Goal: Information Seeking & Learning: Learn about a topic

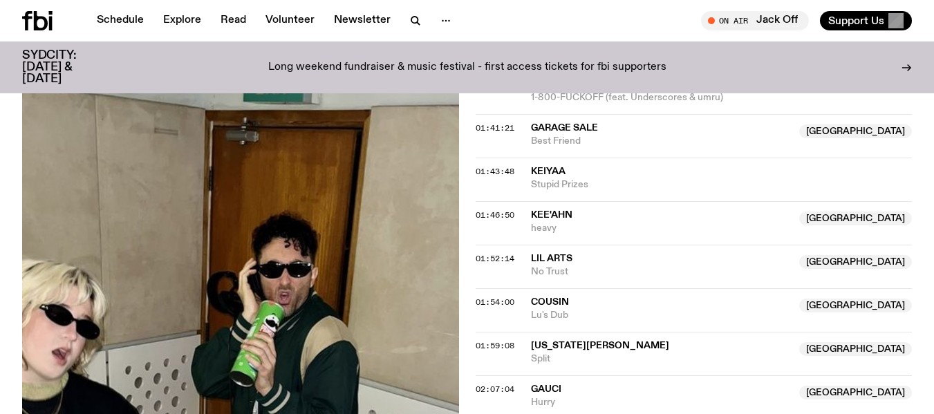
scroll to position [1376, 0]
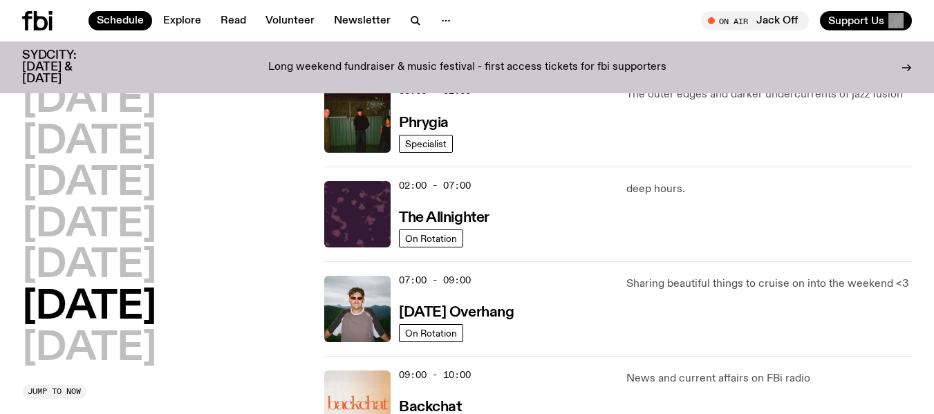
scroll to position [50, 0]
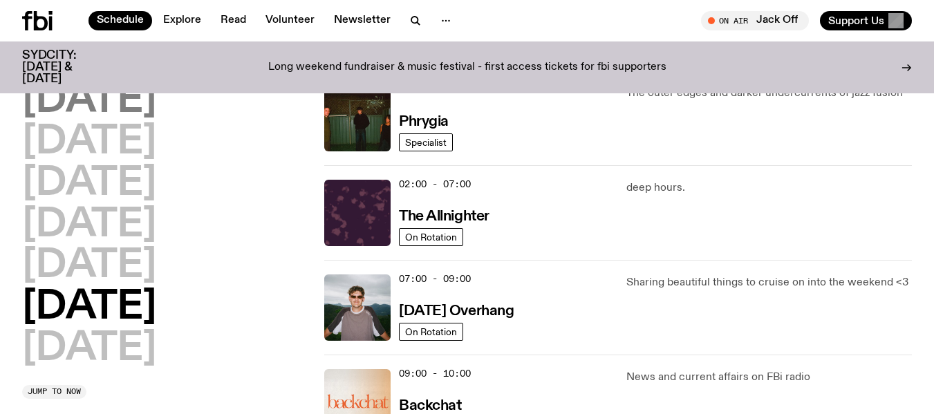
click at [109, 104] on h2 "[DATE]" at bounding box center [89, 101] width 134 height 39
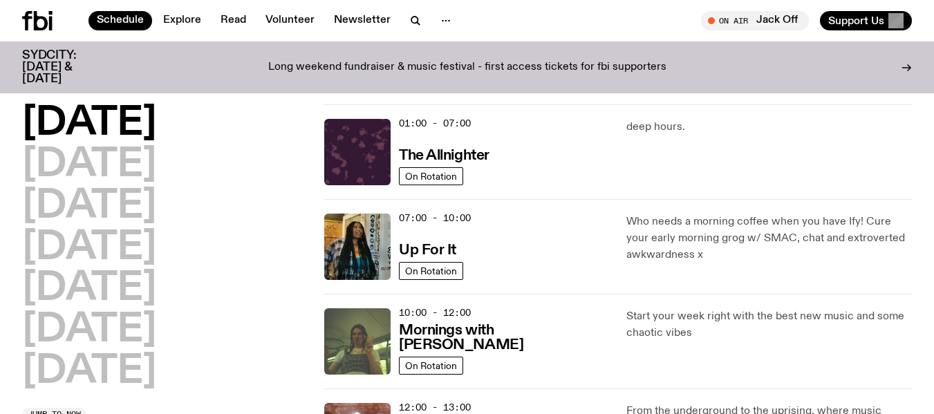
scroll to position [0, 0]
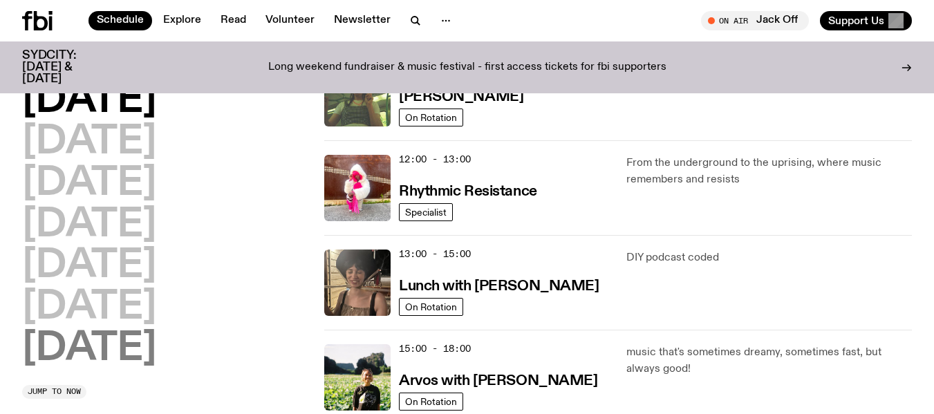
click at [91, 358] on h2 "[DATE]" at bounding box center [89, 349] width 134 height 39
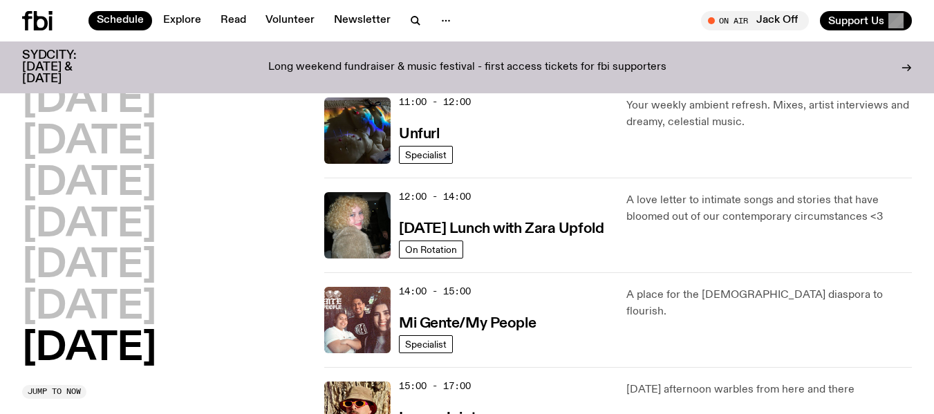
scroll to position [519, 0]
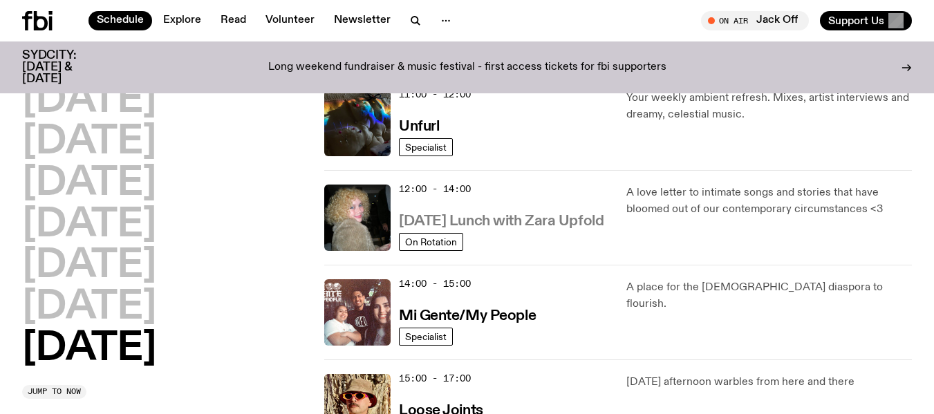
click at [487, 219] on h3 "[DATE] Lunch with Zara Upfold" at bounding box center [501, 221] width 205 height 15
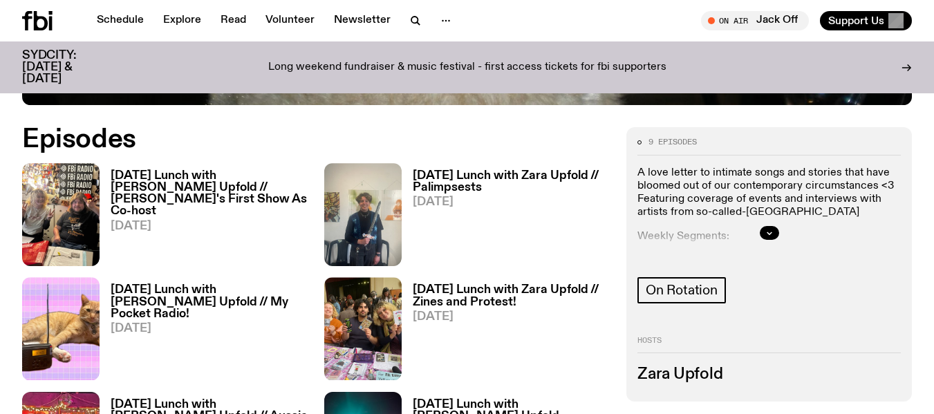
scroll to position [655, 0]
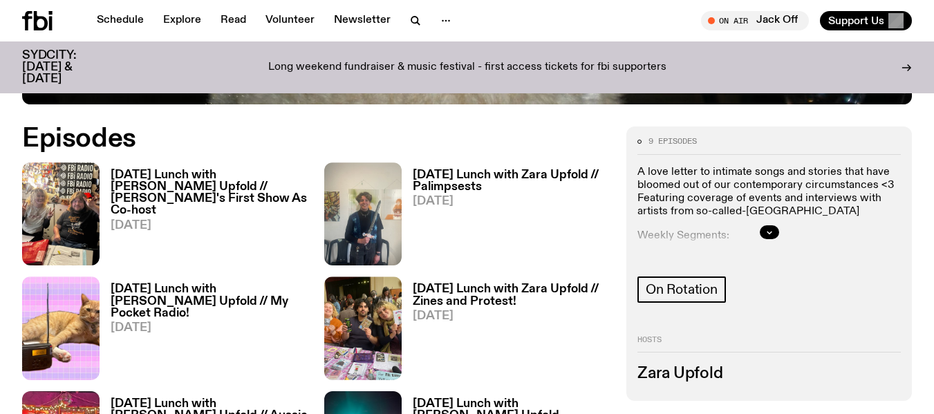
click at [212, 179] on h3 "[DATE] Lunch with [PERSON_NAME] Upfold // [PERSON_NAME]'s First Show As Co-host" at bounding box center [209, 192] width 197 height 47
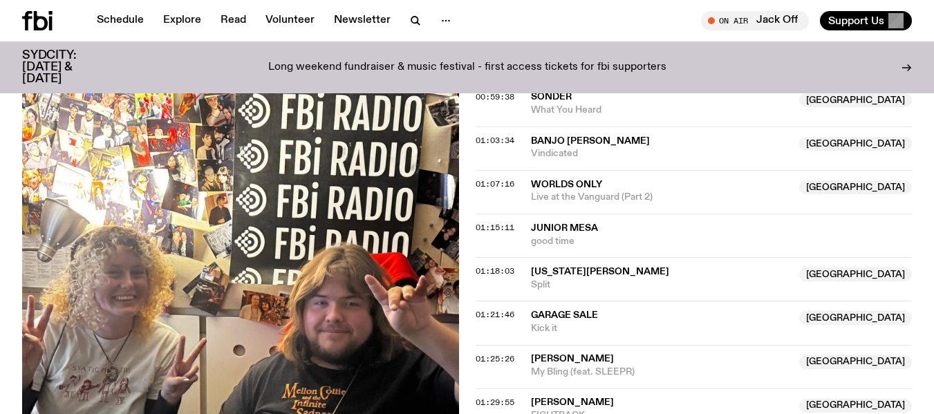
scroll to position [1267, 0]
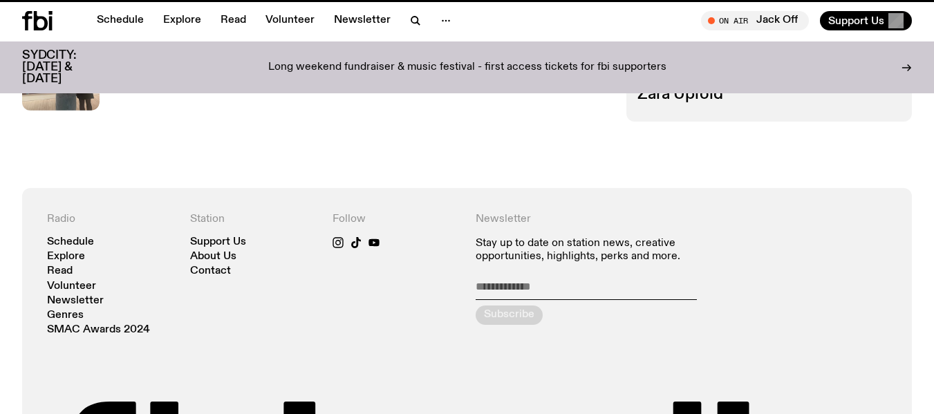
scroll to position [655, 0]
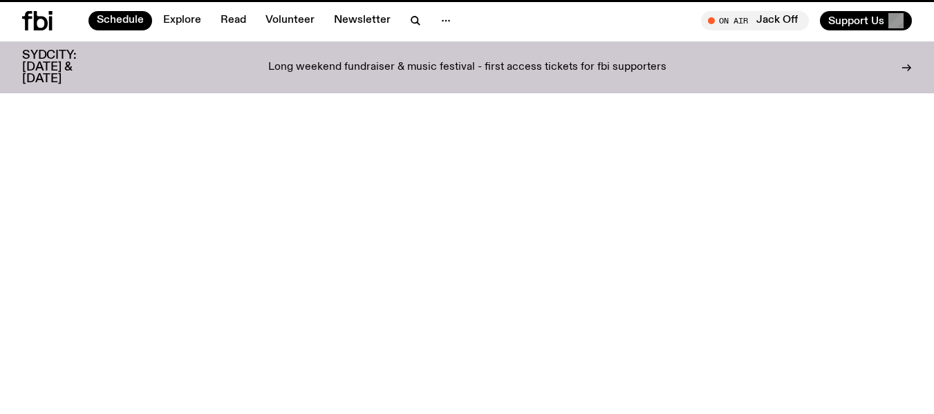
scroll to position [519, 0]
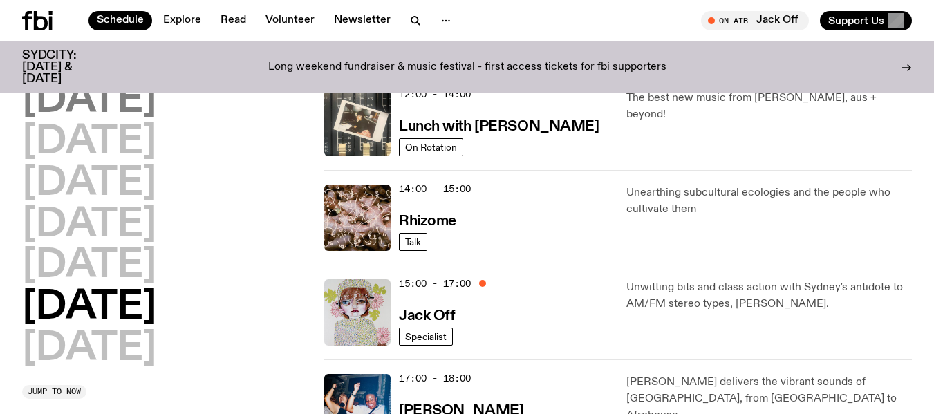
click at [123, 105] on h2 "[DATE]" at bounding box center [89, 101] width 134 height 39
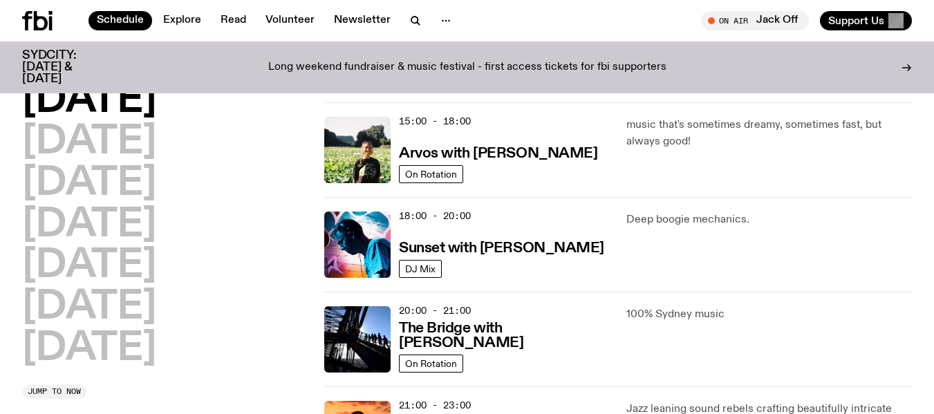
scroll to position [491, 0]
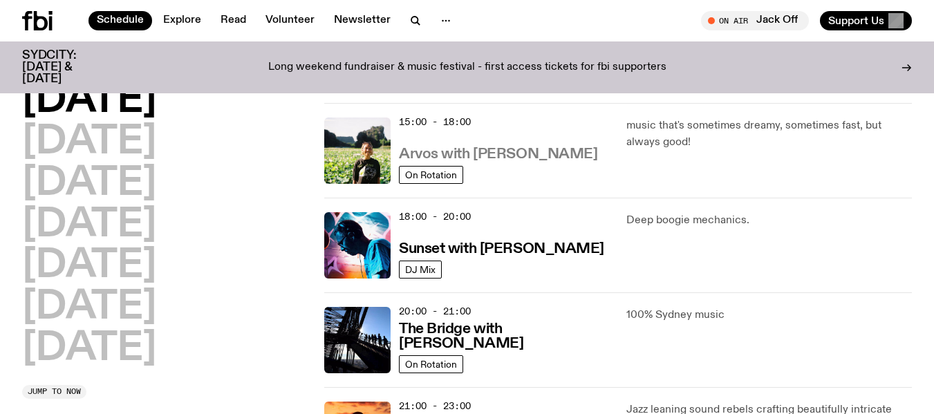
click at [434, 151] on h3 "Arvos with [PERSON_NAME]" at bounding box center [498, 154] width 198 height 15
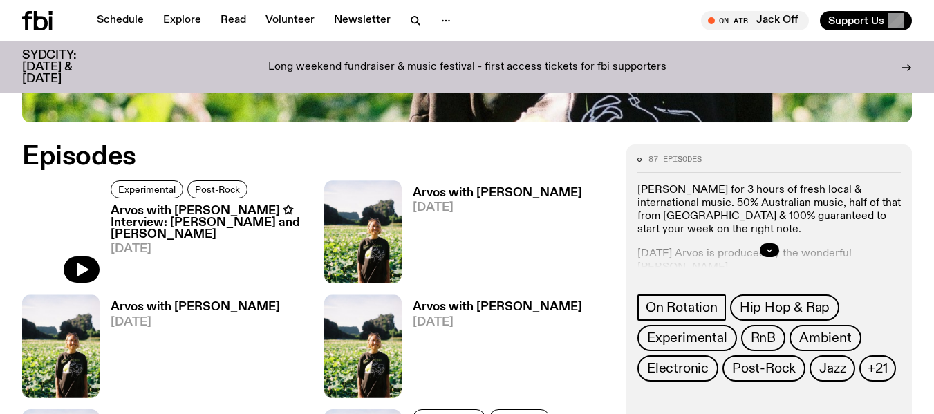
scroll to position [577, 0]
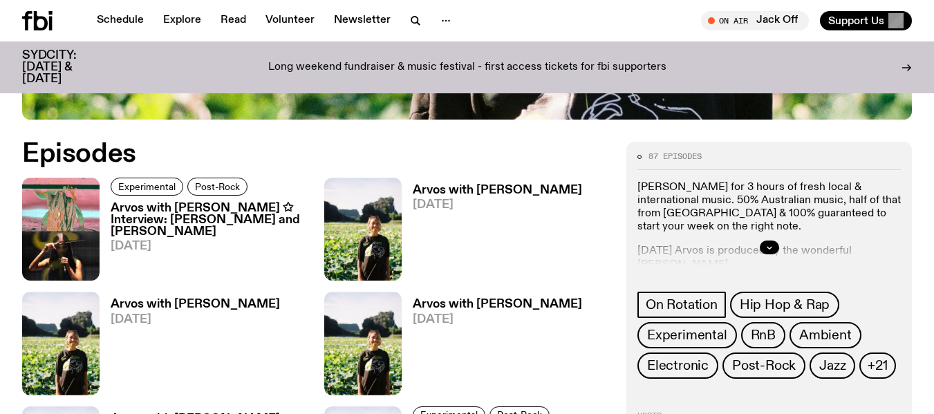
click at [160, 219] on h3 "Arvos with [PERSON_NAME] ✩ Interview: [PERSON_NAME] and [PERSON_NAME]" at bounding box center [209, 220] width 197 height 35
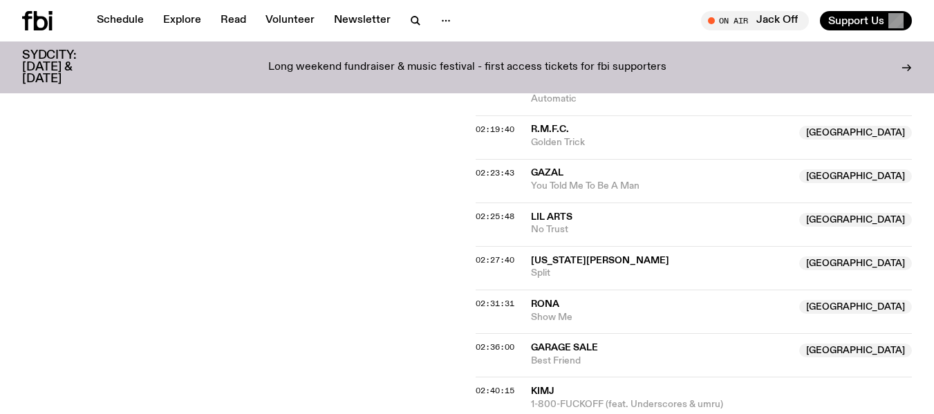
scroll to position [1695, 0]
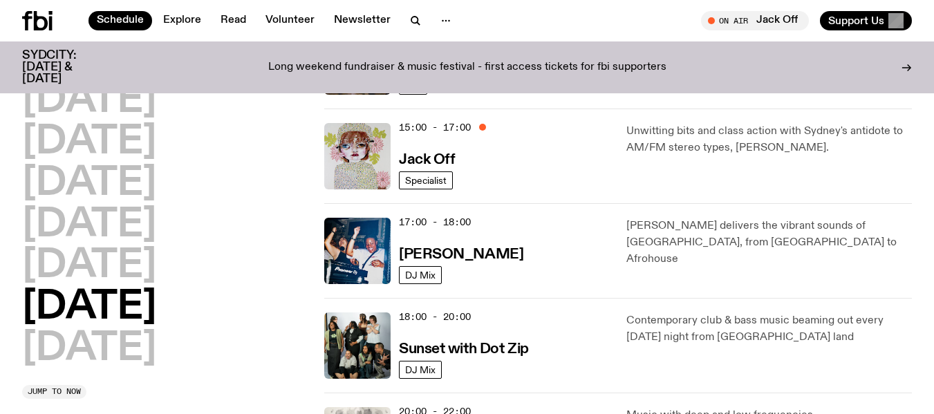
scroll to position [679, 0]
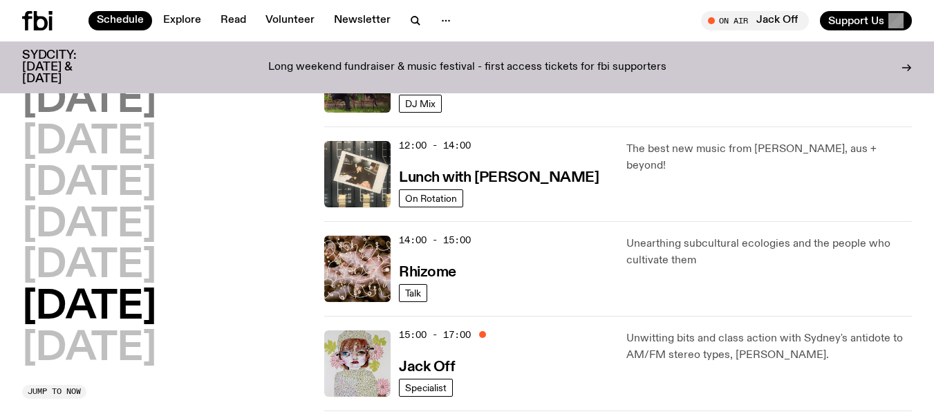
click at [137, 103] on h2 "[DATE]" at bounding box center [89, 101] width 134 height 39
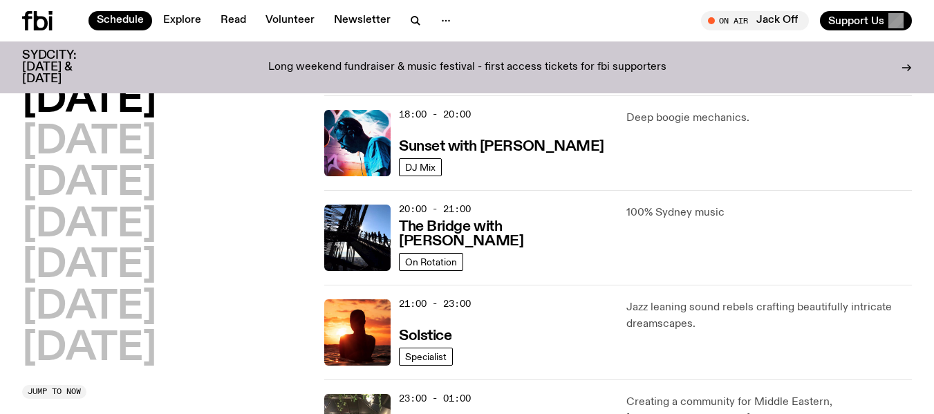
scroll to position [594, 0]
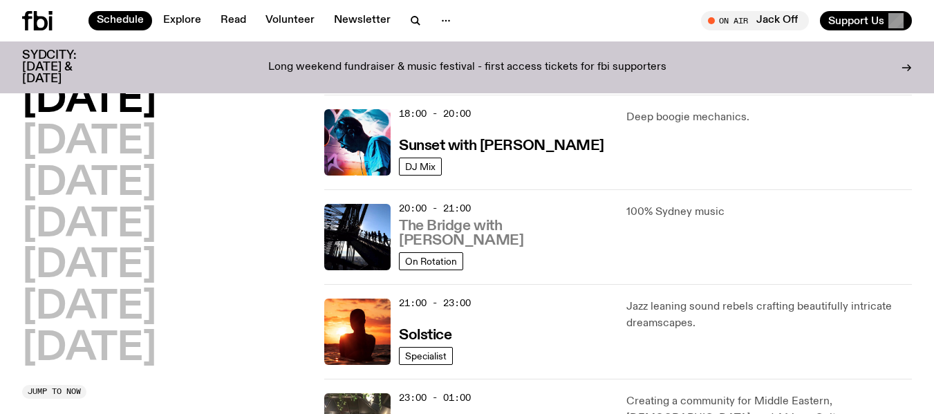
click at [483, 237] on h3 "The Bridge with [PERSON_NAME]" at bounding box center [504, 233] width 211 height 29
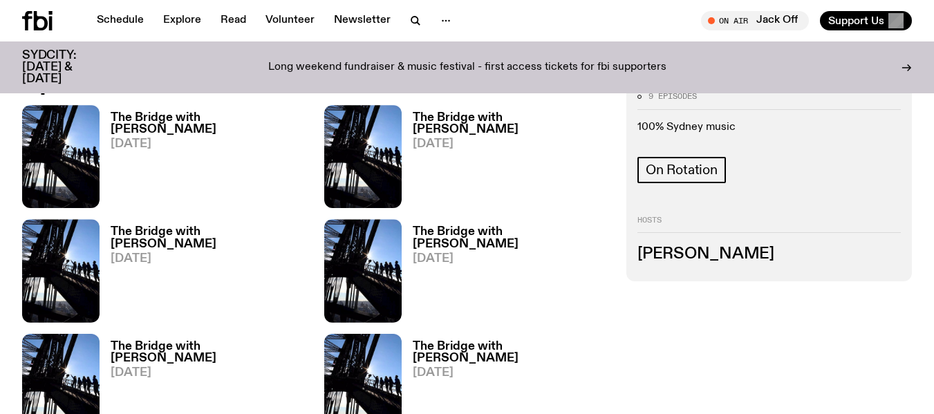
scroll to position [714, 0]
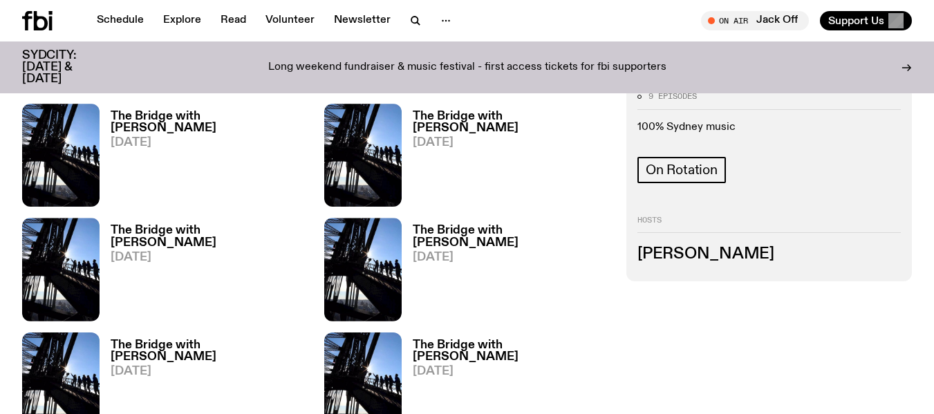
click at [237, 109] on div "The Bridge with [PERSON_NAME] [DATE]" at bounding box center [204, 155] width 208 height 103
click at [225, 120] on h3 "The Bridge with [PERSON_NAME]" at bounding box center [209, 123] width 197 height 24
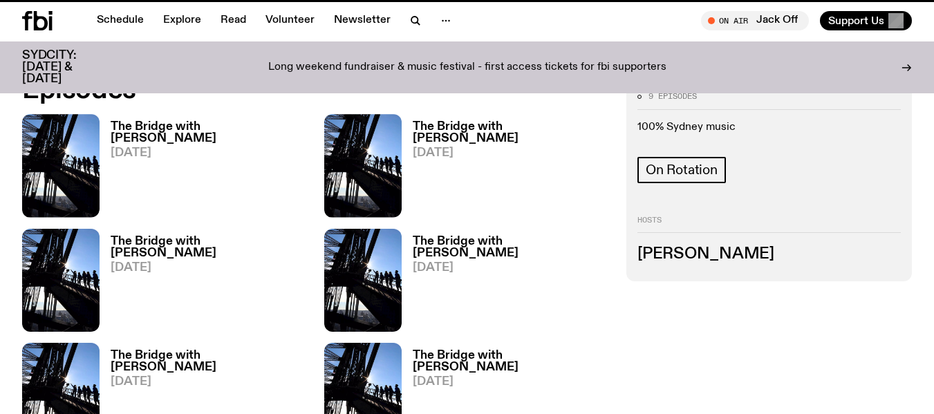
scroll to position [703, 0]
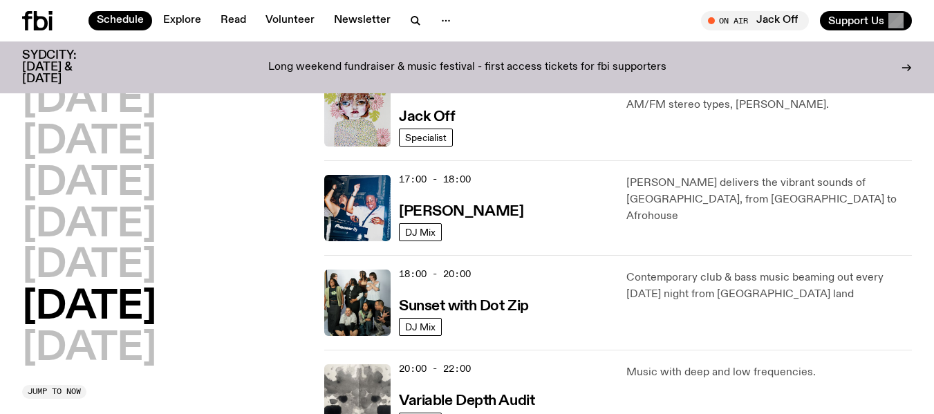
scroll to position [735, 0]
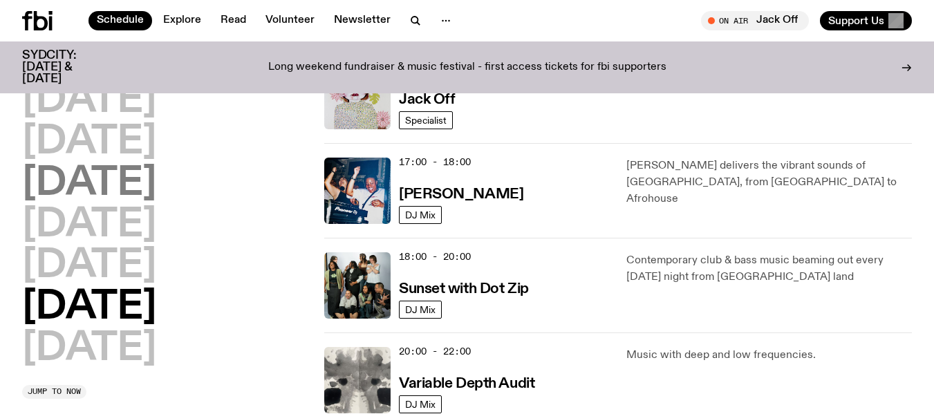
click at [156, 192] on h2 "[DATE]" at bounding box center [89, 184] width 134 height 39
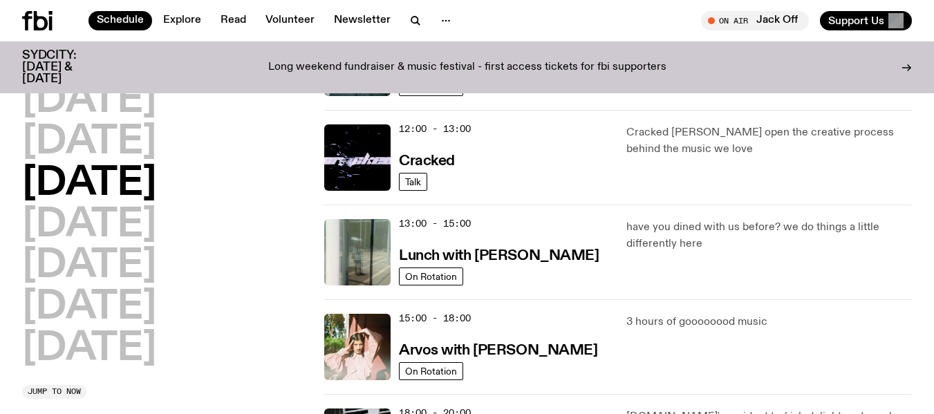
scroll to position [296, 0]
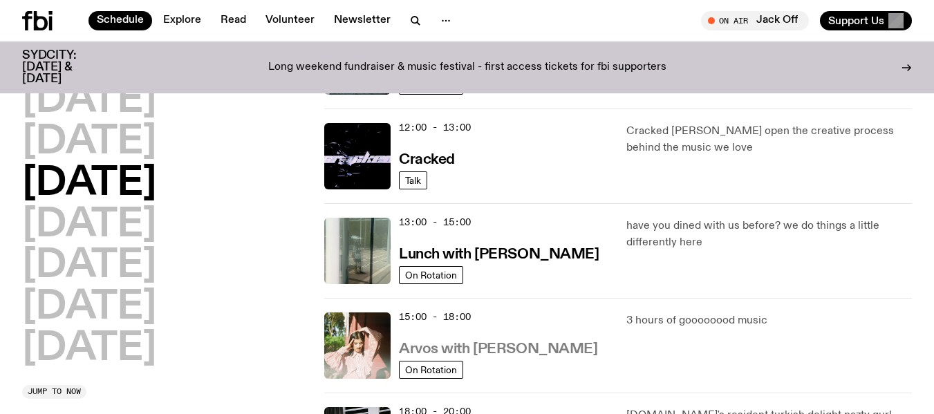
click at [512, 343] on h3 "Arvos with [PERSON_NAME]" at bounding box center [498, 349] width 198 height 15
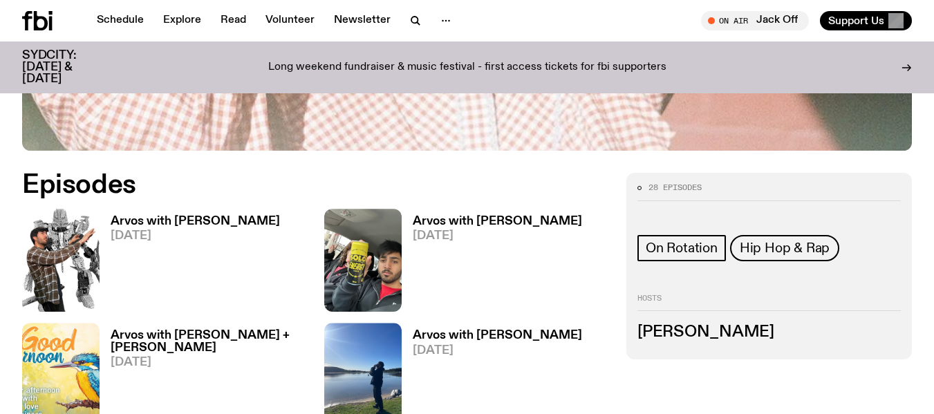
scroll to position [541, 0]
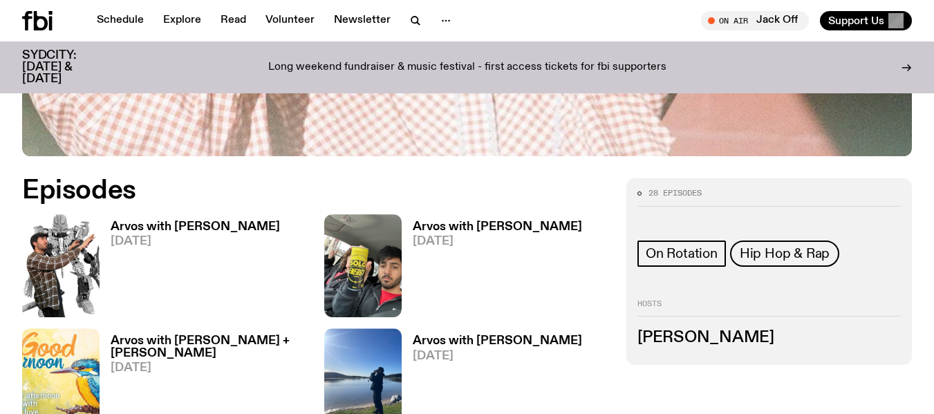
click at [151, 236] on span "[DATE]" at bounding box center [195, 242] width 169 height 12
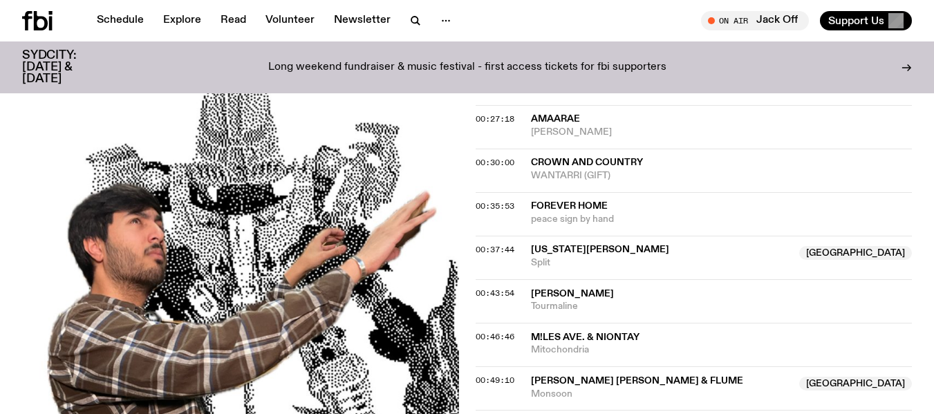
scroll to position [657, 0]
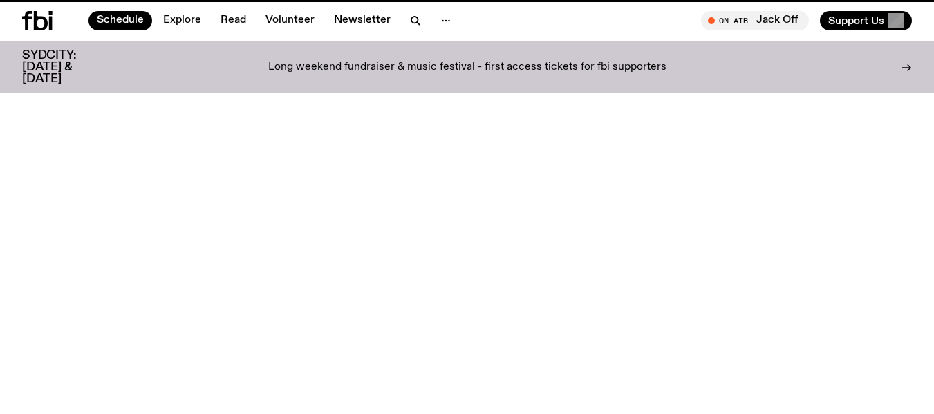
scroll to position [296, 0]
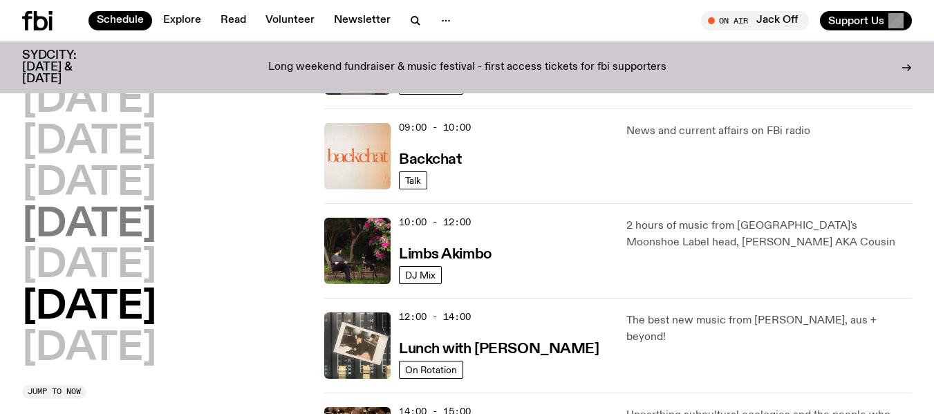
click at [98, 219] on h2 "[DATE]" at bounding box center [89, 225] width 134 height 39
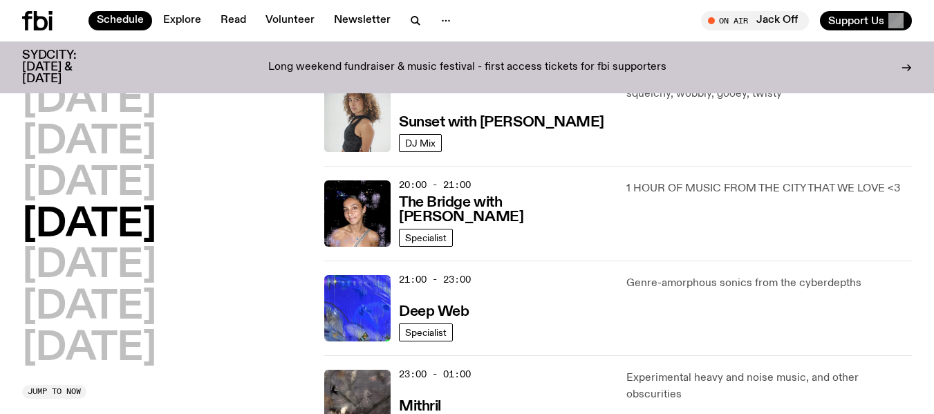
scroll to position [619, 0]
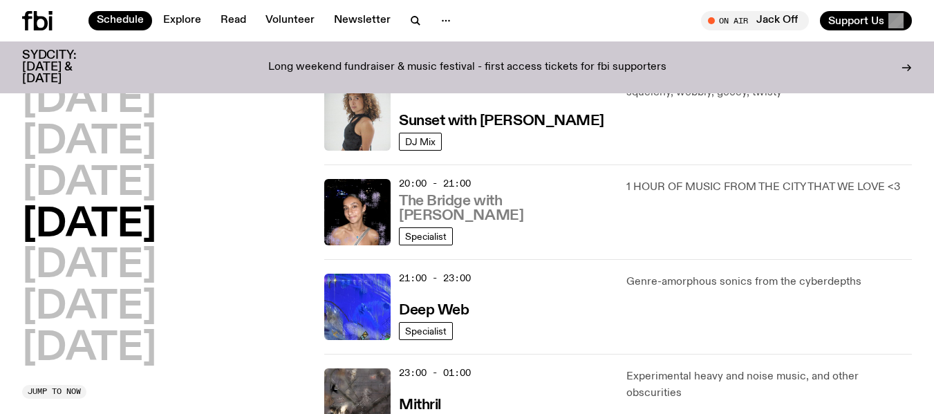
click at [480, 214] on h3 "The Bridge with [PERSON_NAME]" at bounding box center [504, 208] width 211 height 29
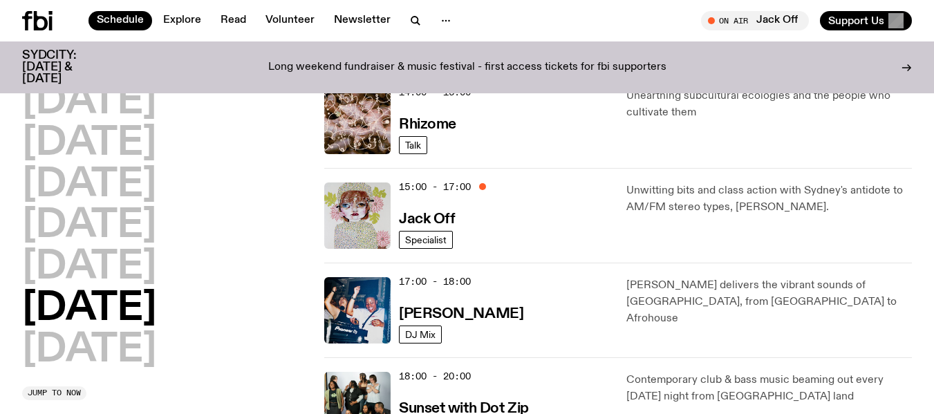
scroll to position [608, 0]
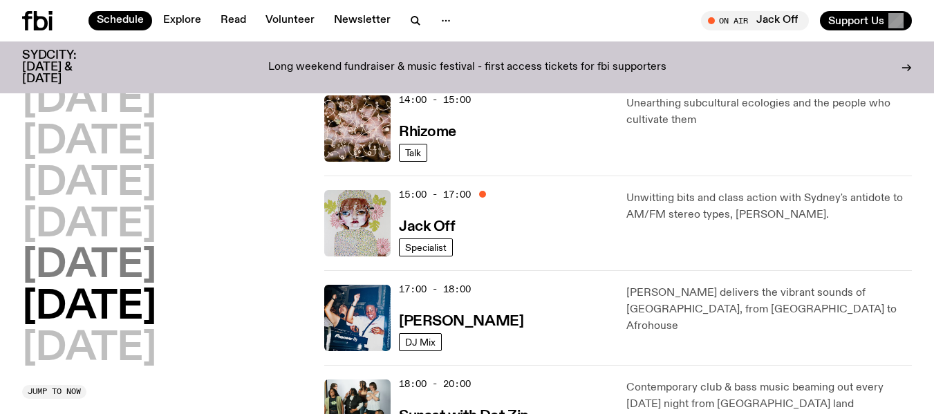
click at [75, 269] on h2 "[DATE]" at bounding box center [89, 266] width 134 height 39
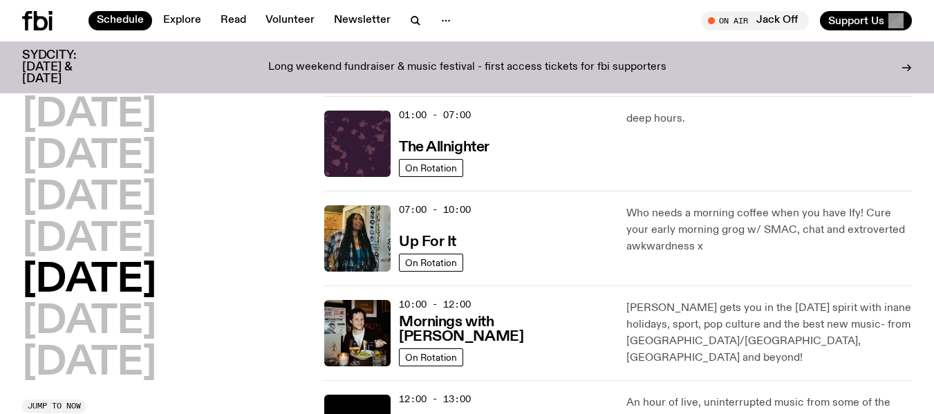
scroll to position [20, 0]
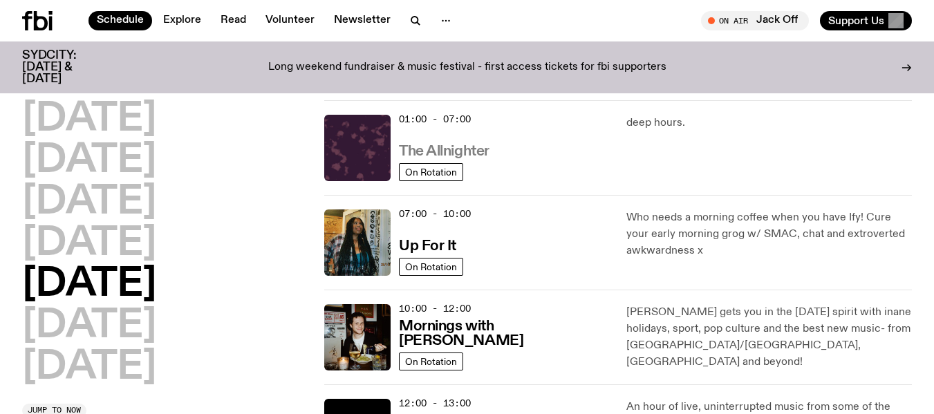
click at [470, 154] on h3 "The Allnighter" at bounding box center [444, 152] width 91 height 15
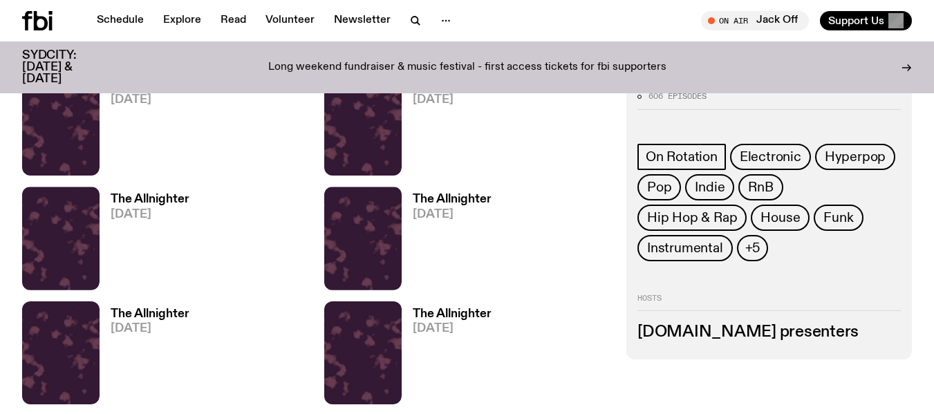
scroll to position [684, 0]
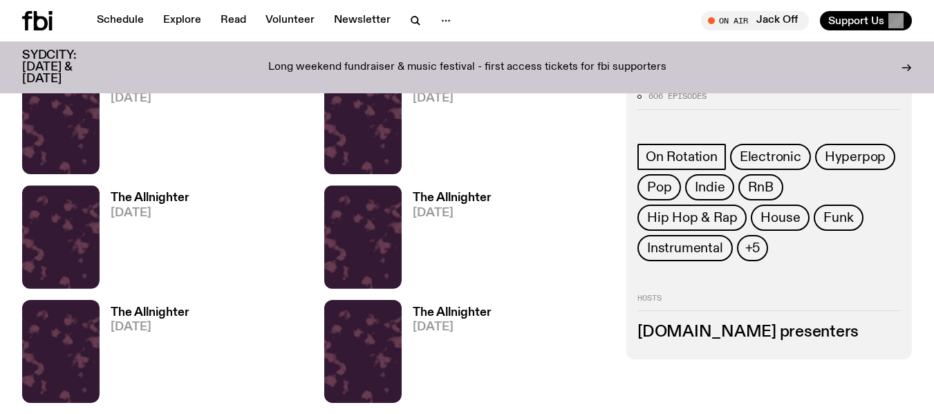
click at [452, 99] on span "[DATE]" at bounding box center [452, 99] width 79 height 12
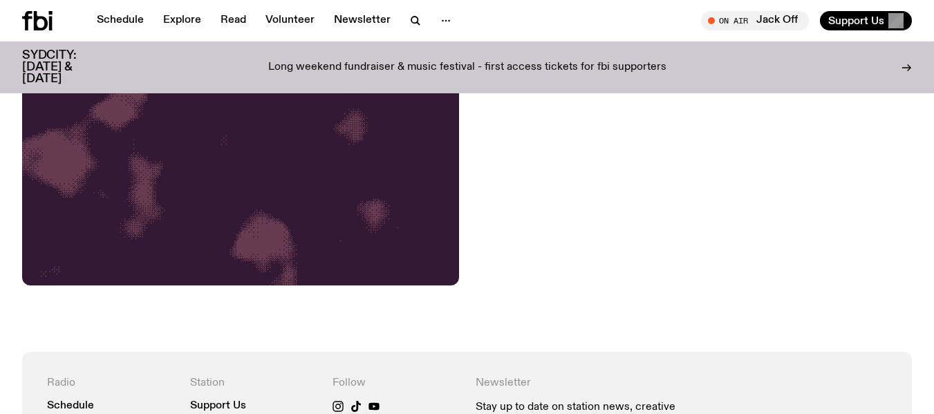
scroll to position [565, 0]
